Goal: Information Seeking & Learning: Check status

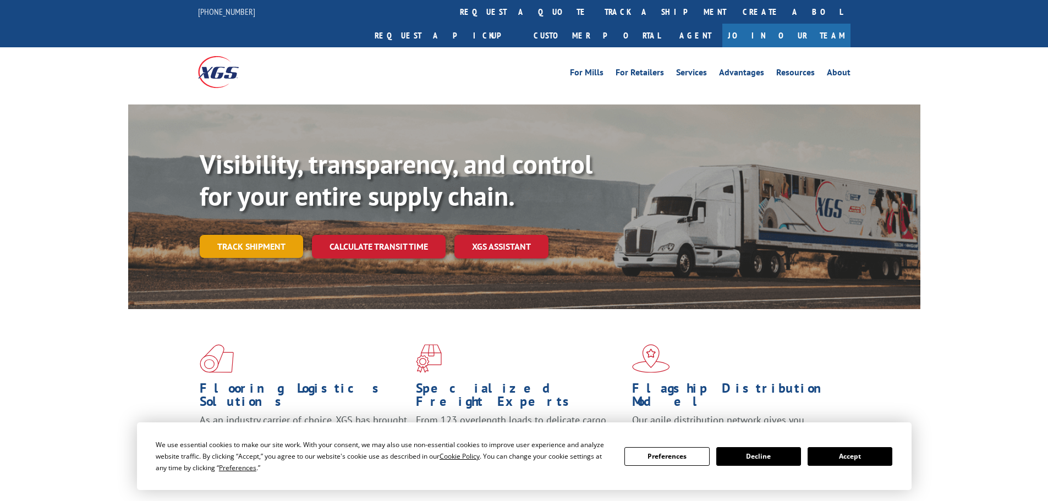
click at [271, 235] on link "Track shipment" at bounding box center [251, 246] width 103 height 23
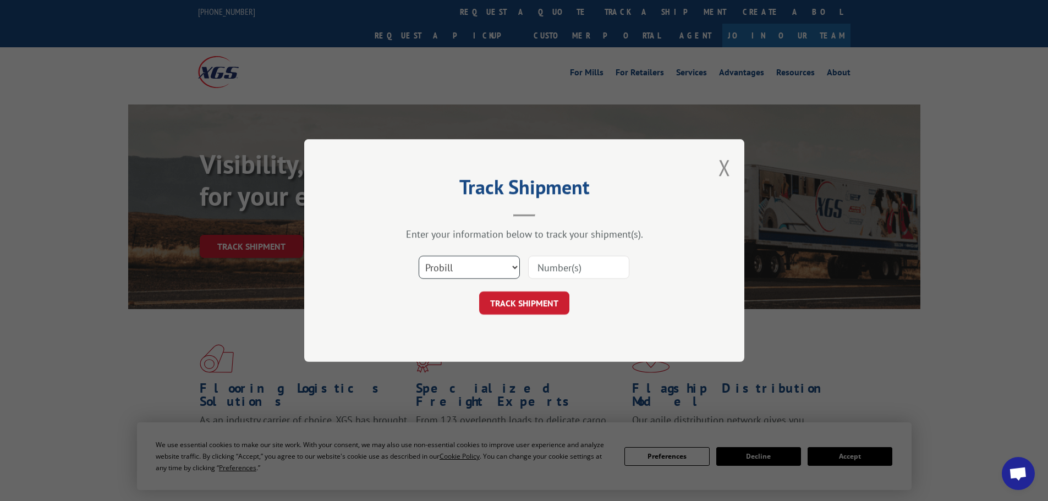
click at [515, 267] on select "Select category... Probill BOL PO" at bounding box center [468, 267] width 101 height 23
select select "po"
click at [418, 256] on select "Select category... Probill BOL PO" at bounding box center [468, 267] width 101 height 23
paste input "36548755"
type input "36548755"
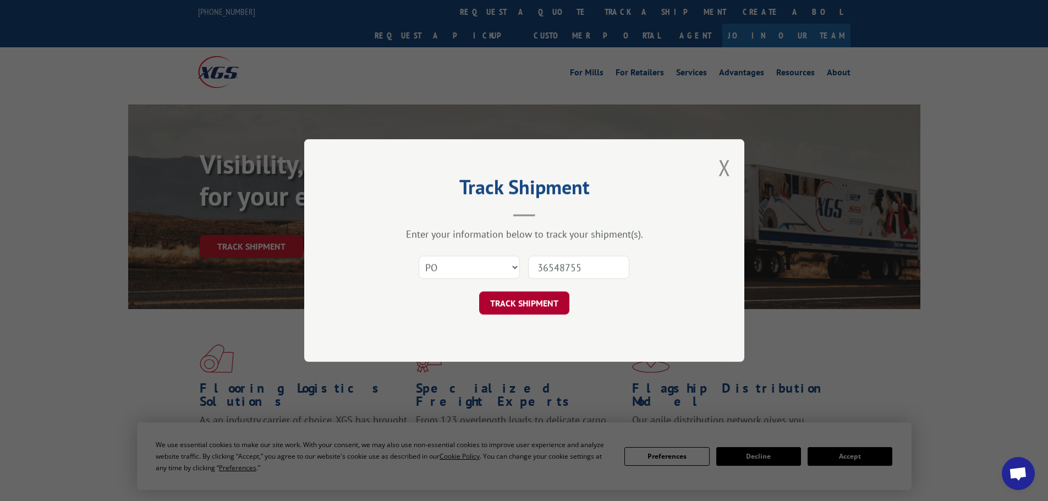
click at [520, 297] on button "TRACK SHIPMENT" at bounding box center [524, 302] width 90 height 23
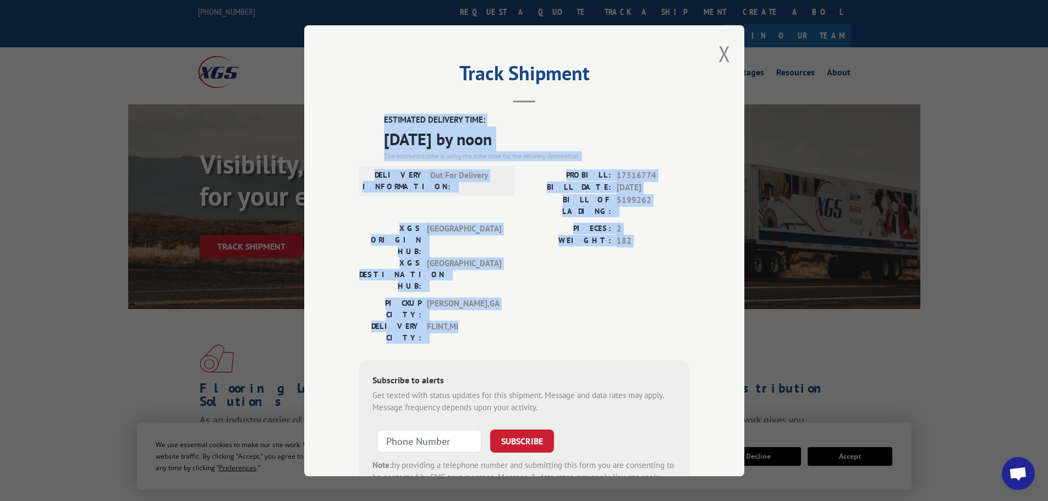
drag, startPoint x: 469, startPoint y: 273, endPoint x: 317, endPoint y: 111, distance: 222.5
click at [317, 111] on div "Track Shipment ESTIMATED DELIVERY TIME: [DATE] by noon The estimated time is us…" at bounding box center [524, 250] width 440 height 451
copy div "ESTIMATED DELIVERY TIME: [DATE] by noon The estimated time is using the time zo…"
click at [718, 47] on button "Close modal" at bounding box center [724, 53] width 12 height 29
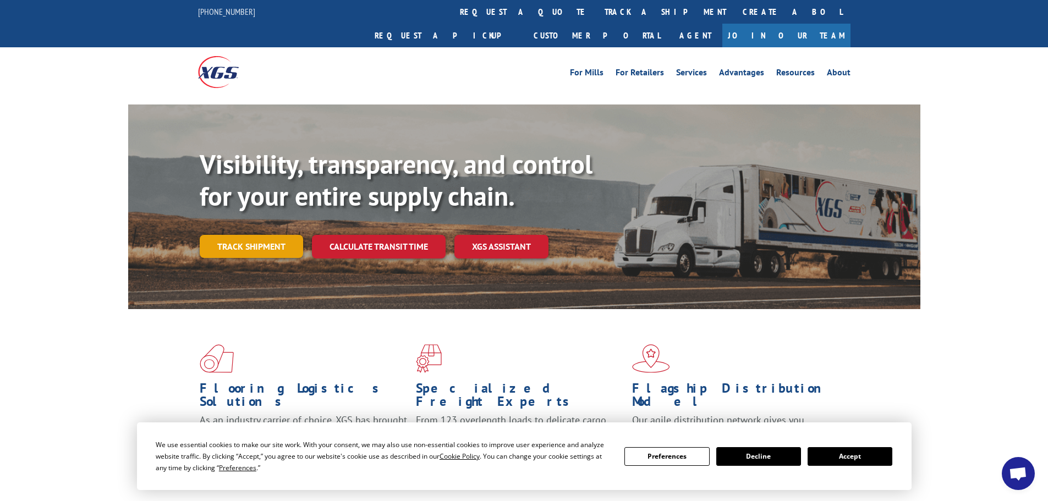
click at [236, 235] on link "Track shipment" at bounding box center [251, 246] width 103 height 23
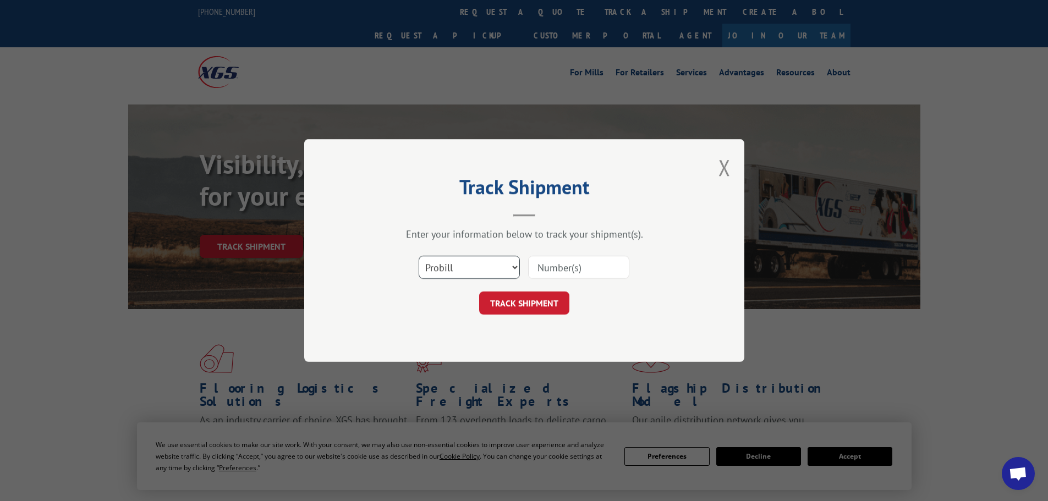
click at [512, 263] on select "Select category... Probill BOL PO" at bounding box center [468, 267] width 101 height 23
select select "po"
click at [418, 256] on select "Select category... Probill BOL PO" at bounding box center [468, 267] width 101 height 23
paste input "36548891"
type input "36548891"
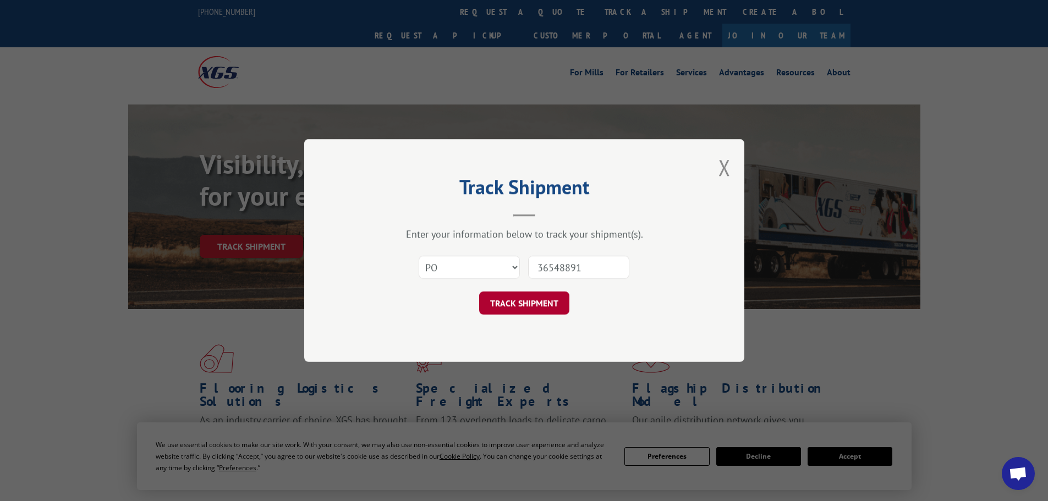
click at [534, 297] on button "TRACK SHIPMENT" at bounding box center [524, 302] width 90 height 23
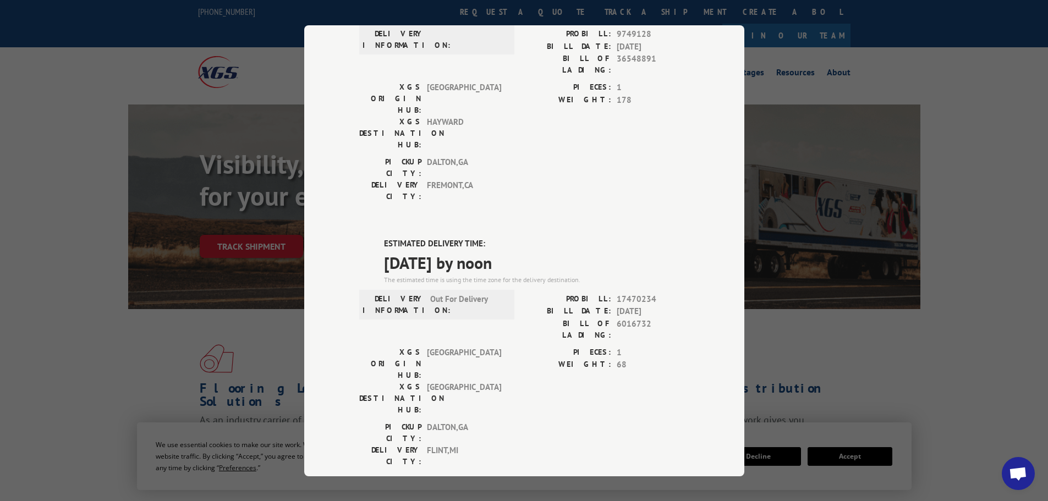
scroll to position [110, 0]
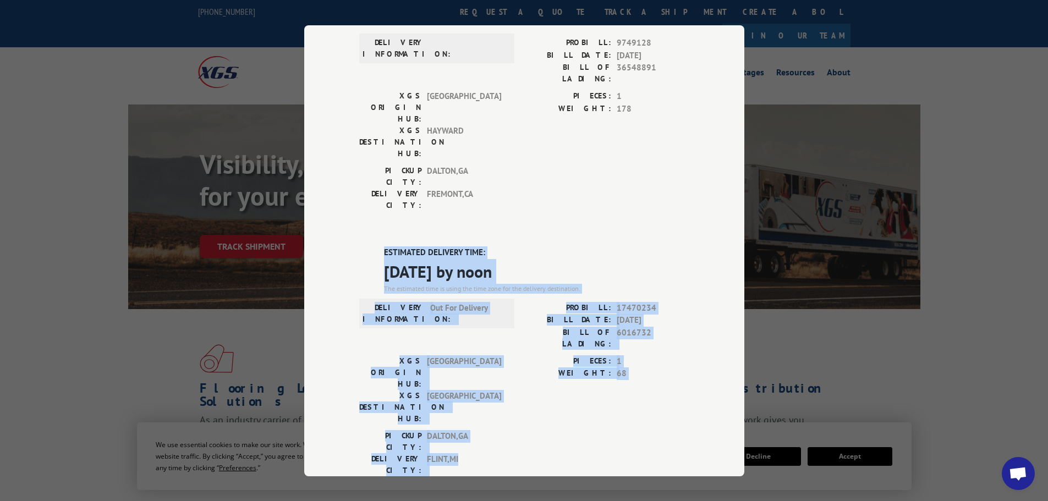
drag, startPoint x: 462, startPoint y: 340, endPoint x: 371, endPoint y: 188, distance: 177.9
click at [371, 246] on div "ESTIMATED DELIVERY TIME: [DATE] by noon The estimated time is using the time zo…" at bounding box center [524, 443] width 330 height 395
copy div "ESTIMATED DELIVERY TIME: [DATE] by noon The estimated time is using the time zo…"
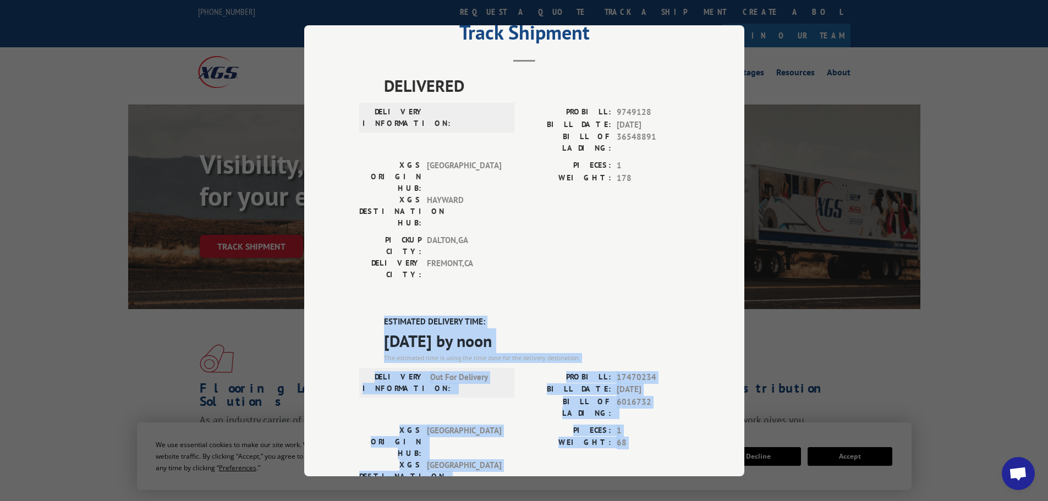
scroll to position [0, 0]
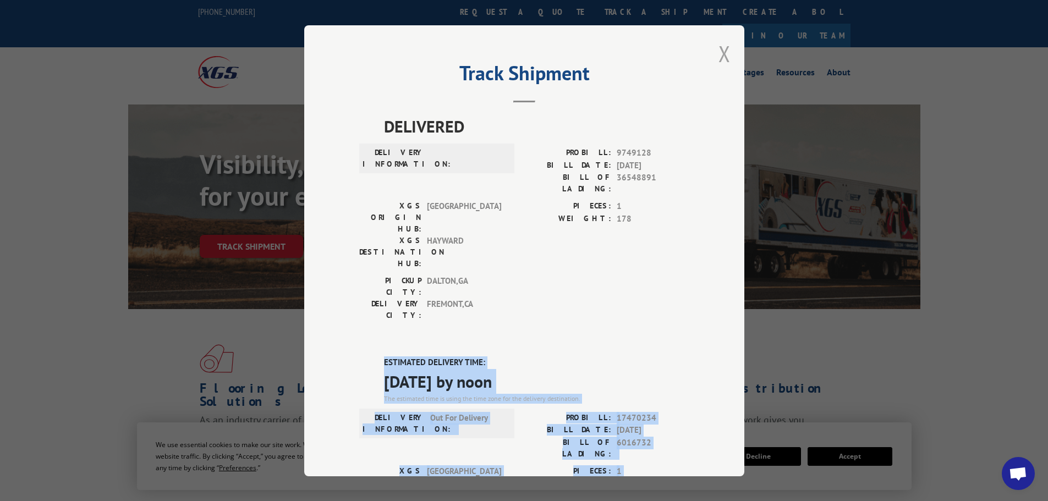
click at [718, 58] on button "Close modal" at bounding box center [724, 53] width 12 height 29
